Goal: Task Accomplishment & Management: Manage account settings

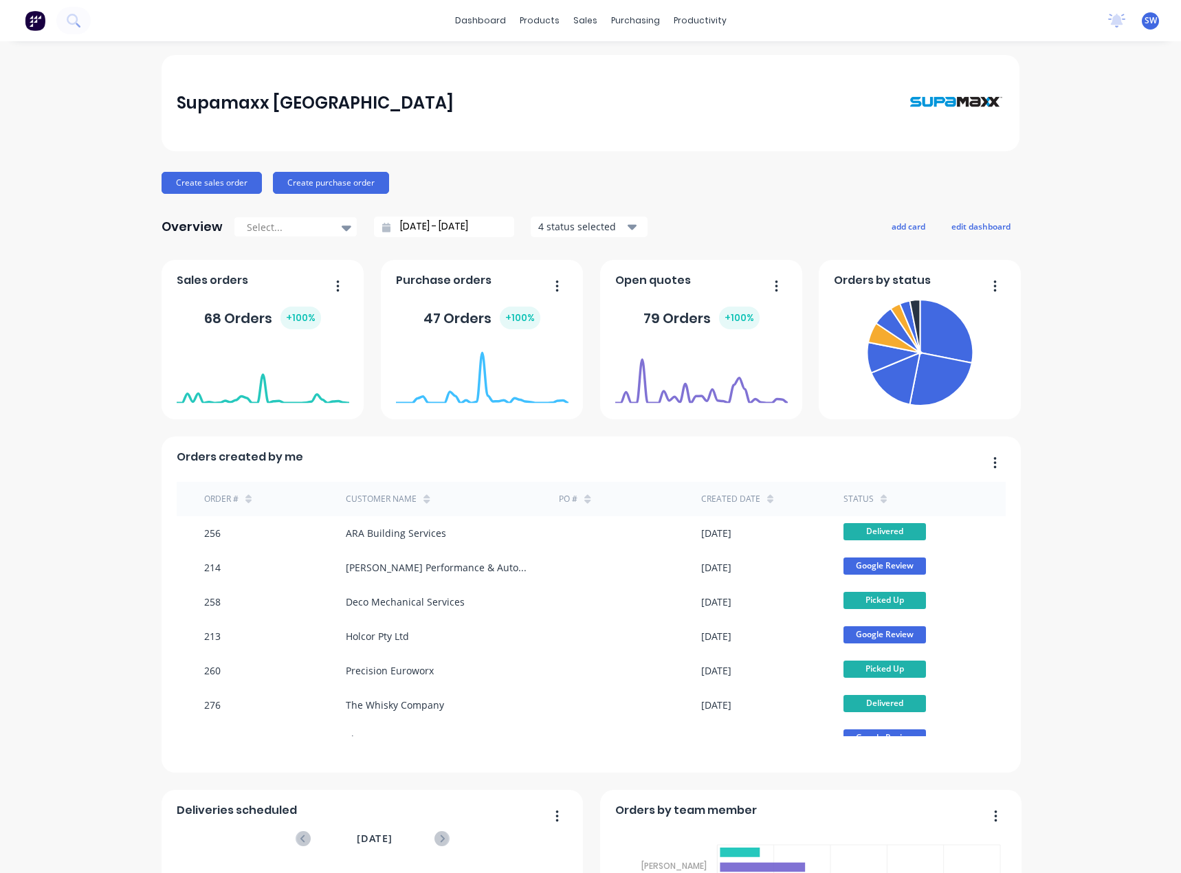
click at [1145, 26] on span "SW" at bounding box center [1151, 20] width 12 height 12
click at [1038, 176] on button "Sign out" at bounding box center [1065, 172] width 182 height 27
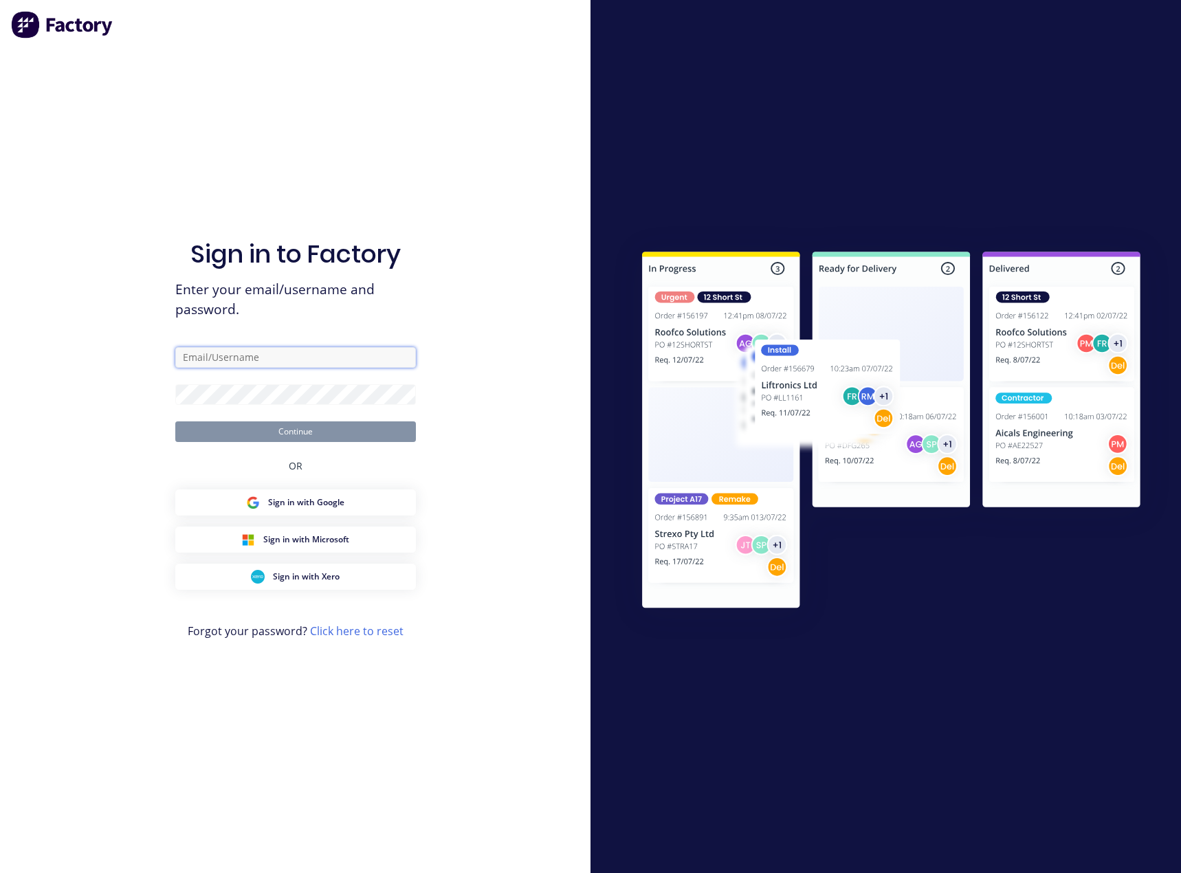
type input "[PERSON_NAME][EMAIL_ADDRESS][DOMAIN_NAME]"
click at [293, 428] on button "Continue" at bounding box center [295, 431] width 241 height 21
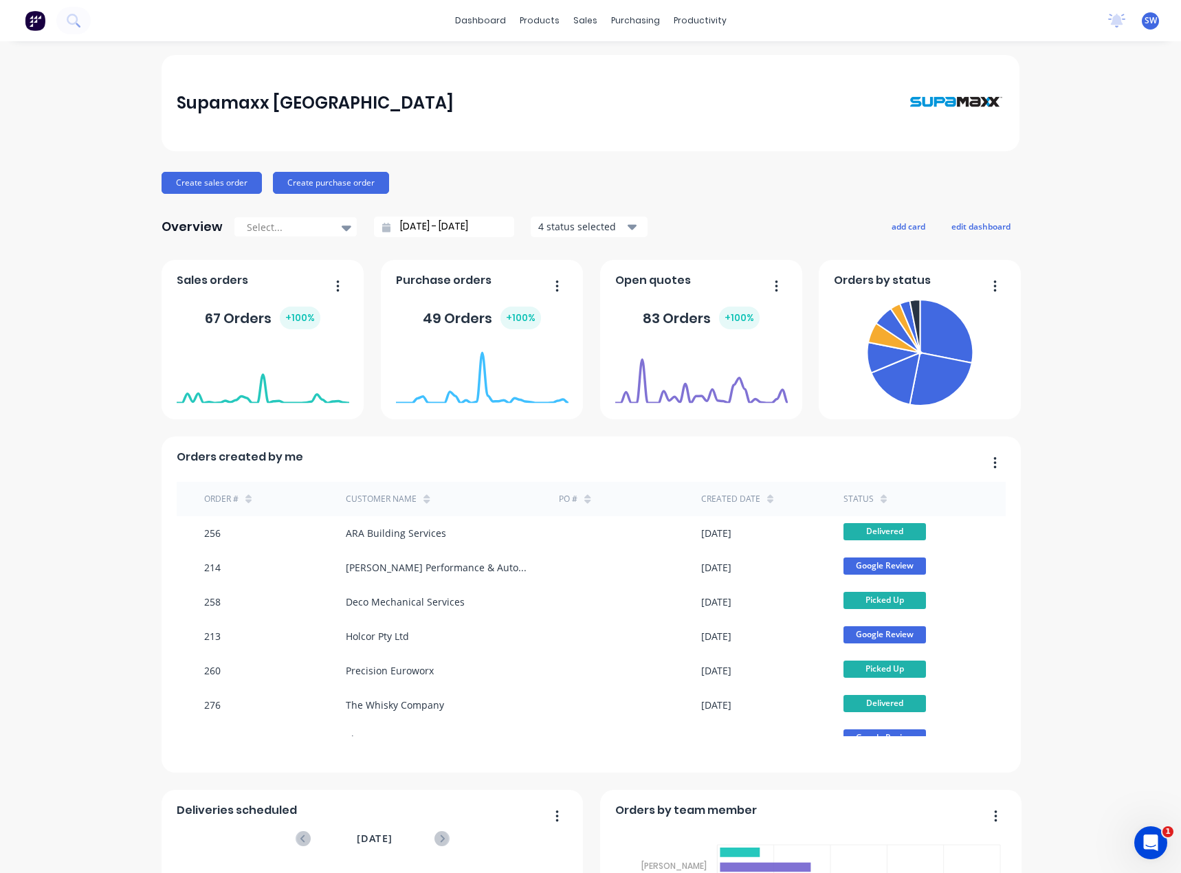
click at [81, 76] on div "Supamaxx [GEOGRAPHIC_DATA] Create sales order Create purchase order Overview Se…" at bounding box center [590, 590] width 1181 height 1071
click at [679, 179] on div "Create sales order Create purchase order" at bounding box center [591, 183] width 858 height 22
